Goal: Find contact information: Find contact information

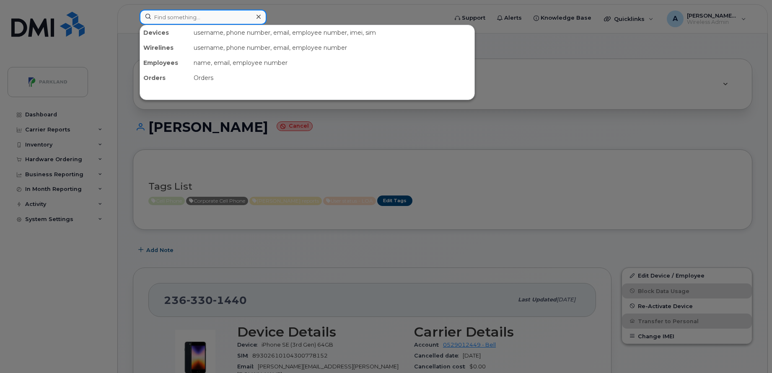
click at [222, 20] on input at bounding box center [203, 17] width 127 height 15
paste input "4038525361"
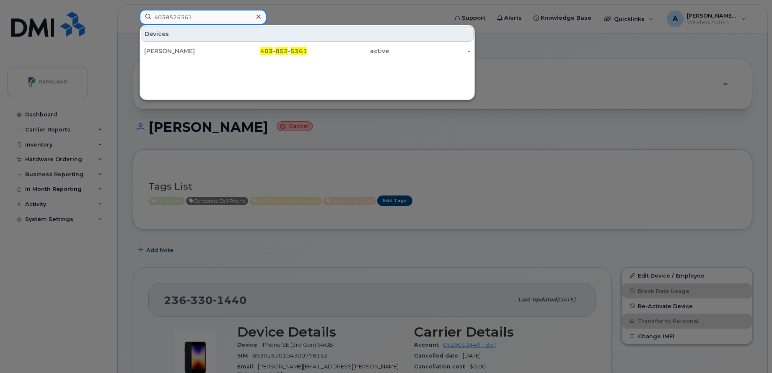
type input "4038525361"
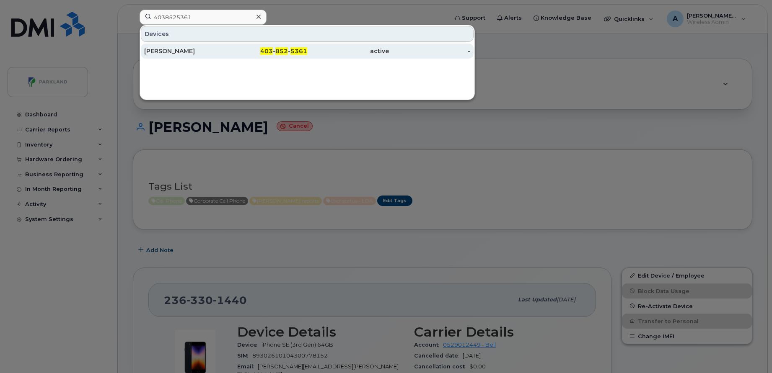
drag, startPoint x: 220, startPoint y: 57, endPoint x: 224, endPoint y: 53, distance: 5.6
click at [224, 53] on div "[PERSON_NAME]" at bounding box center [185, 51] width 82 height 8
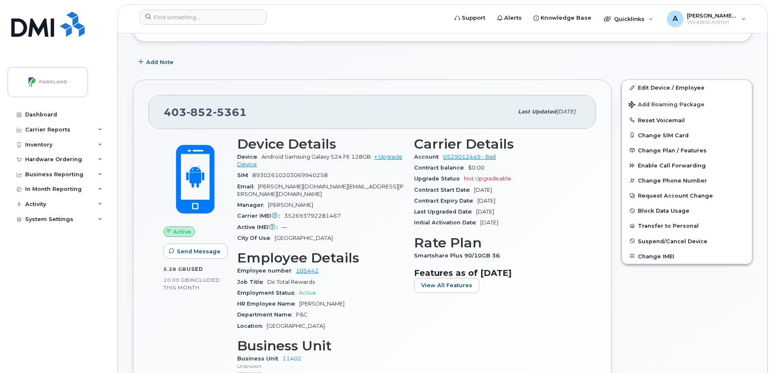
scroll to position [118, 0]
drag, startPoint x: 165, startPoint y: 112, endPoint x: 258, endPoint y: 111, distance: 93.4
click at [258, 111] on div "[PHONE_NUMBER]" at bounding box center [338, 111] width 349 height 18
copy span "[PHONE_NUMBER]"
